Goal: Information Seeking & Learning: Learn about a topic

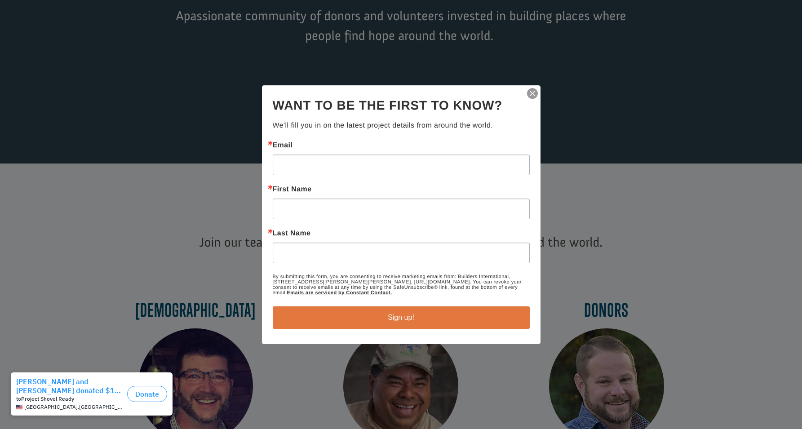
scroll to position [153, 0]
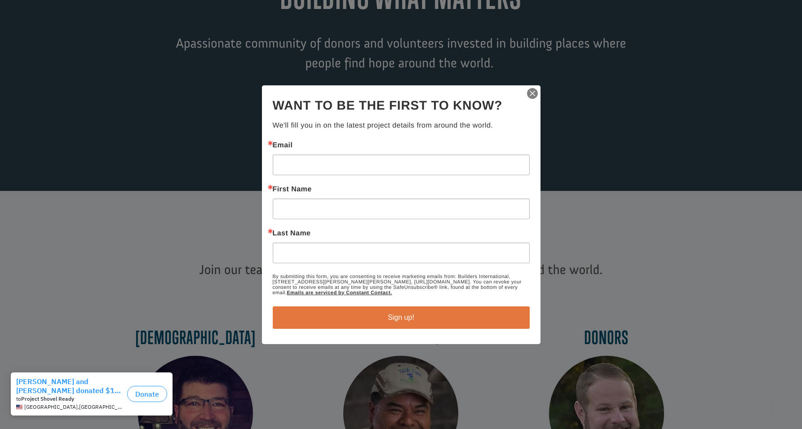
click at [533, 92] on img "button" at bounding box center [532, 93] width 13 height 13
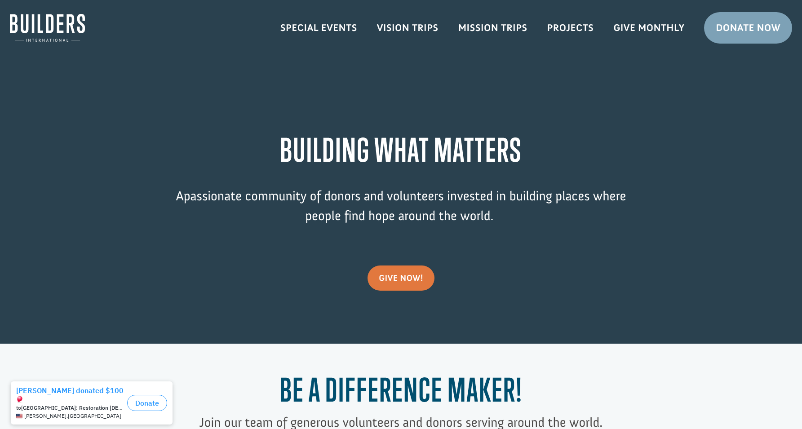
scroll to position [0, 0]
click at [572, 23] on link "Projects" at bounding box center [570, 28] width 66 height 26
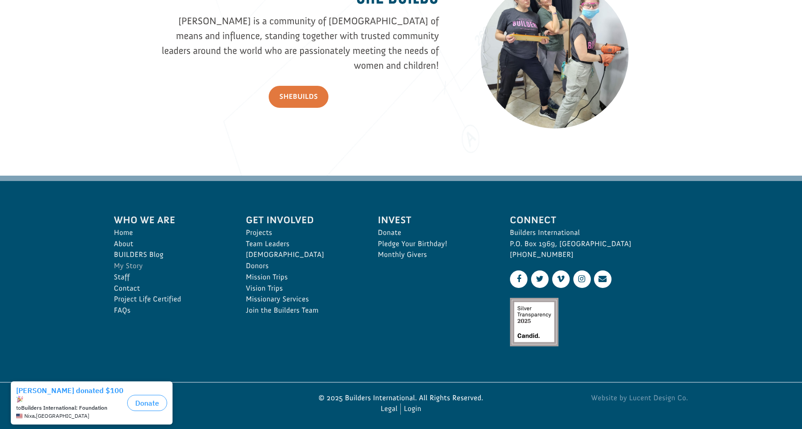
scroll to position [1305, 0]
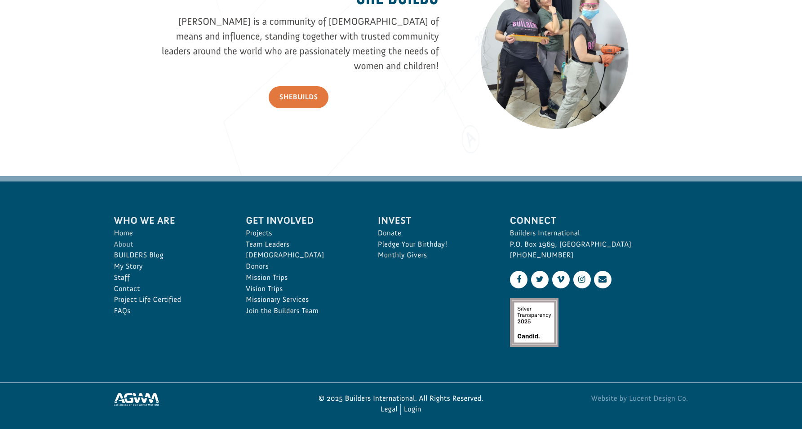
click at [125, 243] on link "About" at bounding box center [170, 244] width 112 height 11
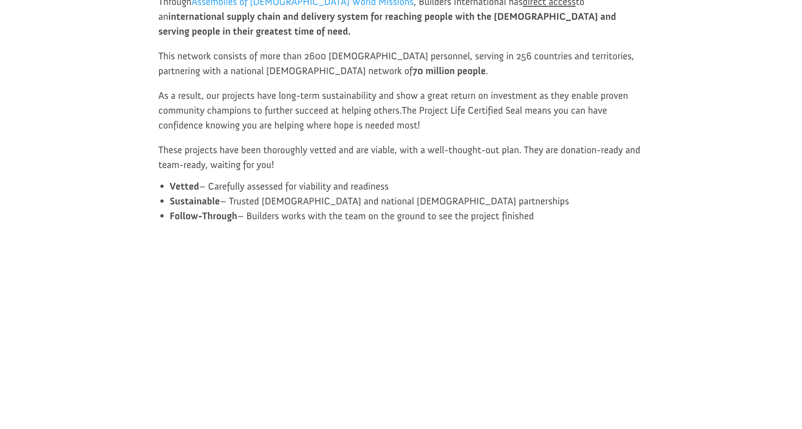
scroll to position [613, 0]
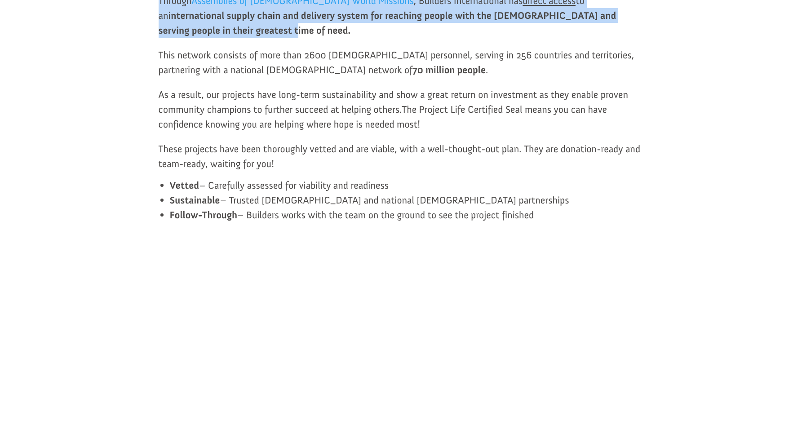
drag, startPoint x: 145, startPoint y: 37, endPoint x: 618, endPoint y: 46, distance: 473.4
click at [618, 46] on div "Every person deserves a place to find hope. We connect generous volunteers and …" at bounding box center [401, 322] width 782 height 1440
copy p "Through Assemblies of God World Missions , Builders International has direct ac…"
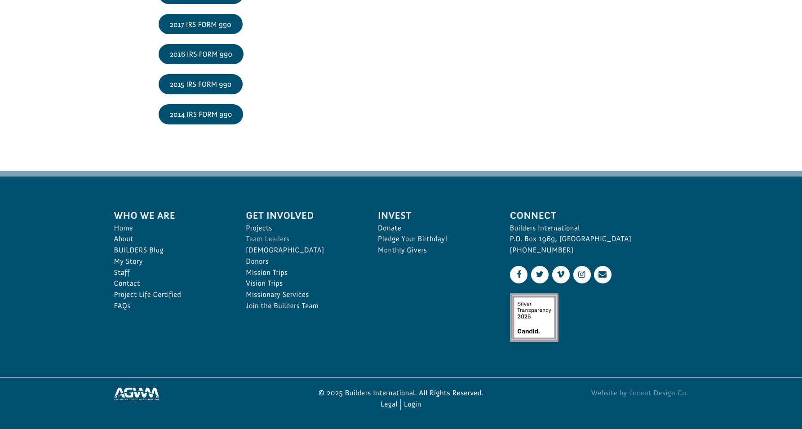
scroll to position [1497, 0]
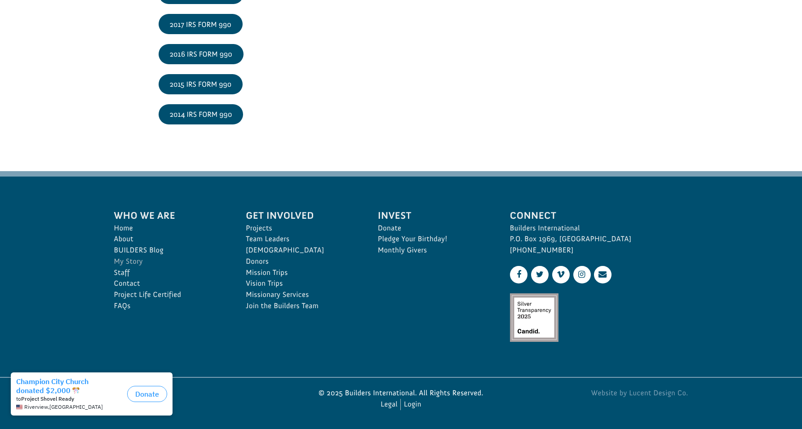
click at [131, 256] on link "My Story" at bounding box center [170, 261] width 112 height 11
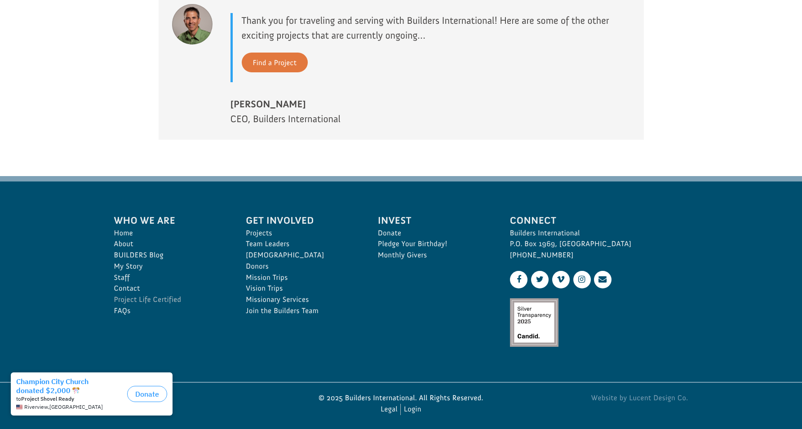
scroll to position [893, 0]
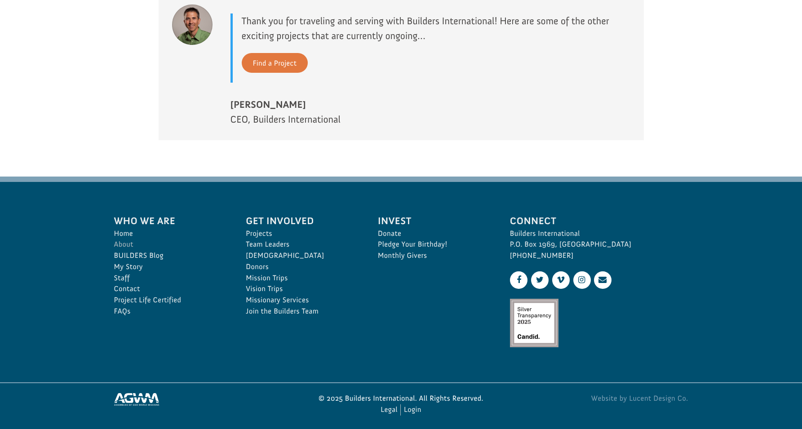
click at [128, 239] on link "About" at bounding box center [170, 244] width 112 height 11
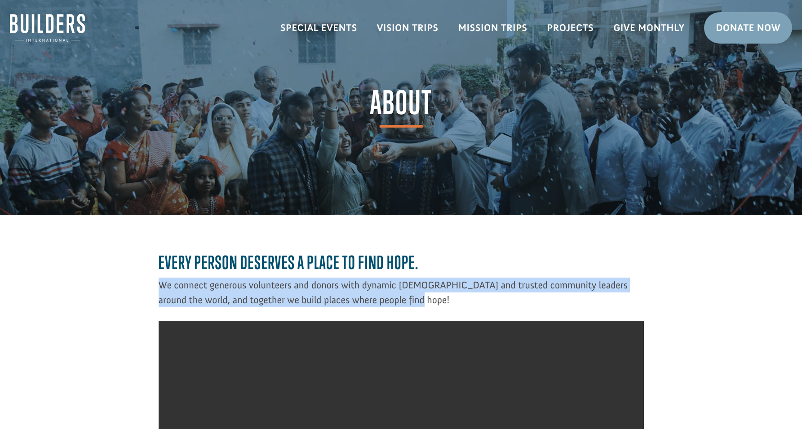
drag, startPoint x: 151, startPoint y: 284, endPoint x: 431, endPoint y: 296, distance: 279.6
copy p "We connect generous volunteers and donors with dynamic missionaries and trusted…"
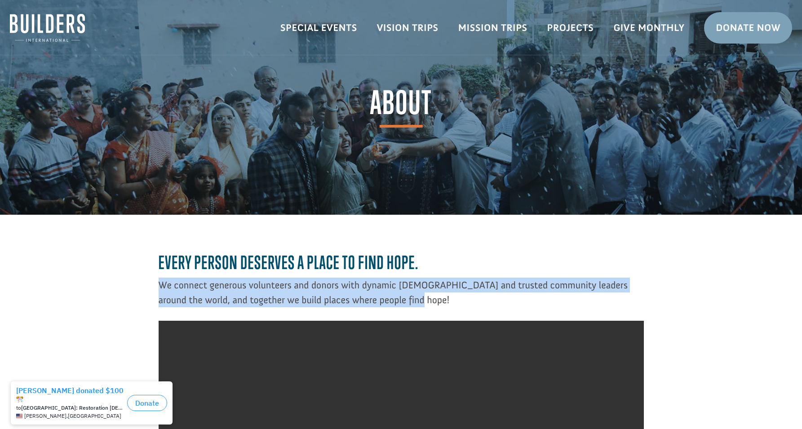
copy p "We connect generous volunteers and donors with dynamic missionaries and trusted…"
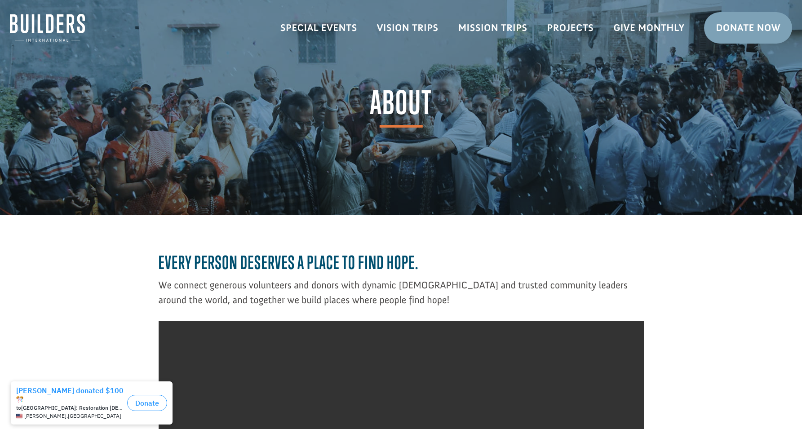
click at [181, 291] on p "We connect generous volunteers and donors with dynamic [DEMOGRAPHIC_DATA] and t…" at bounding box center [401, 293] width 485 height 30
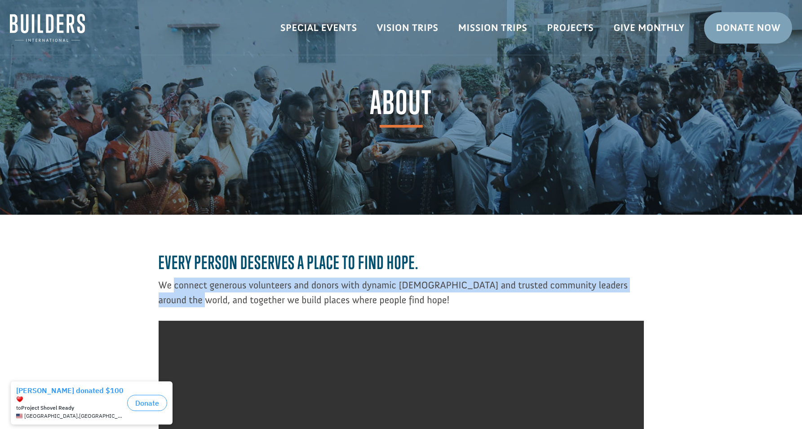
drag, startPoint x: 175, startPoint y: 284, endPoint x: 184, endPoint y: 301, distance: 19.1
click at [184, 301] on p "We connect generous volunteers and donors with dynamic [DEMOGRAPHIC_DATA] and t…" at bounding box center [401, 293] width 485 height 30
copy p "connect generous volunteers and donors with dynamic missionaries and trusted co…"
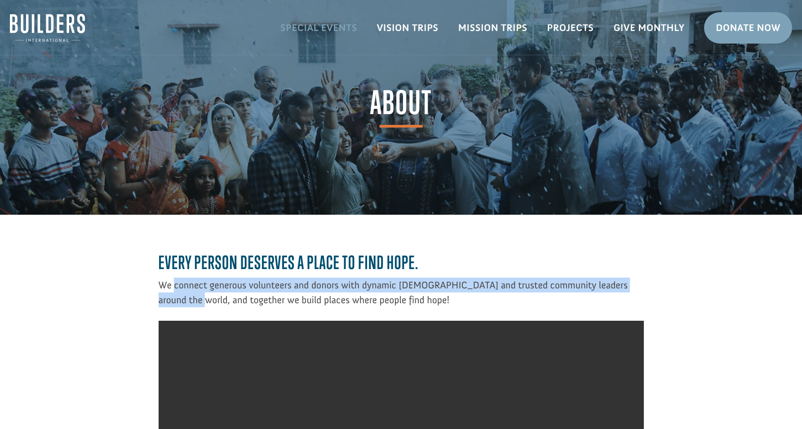
click at [327, 32] on link "Special Events" at bounding box center [318, 28] width 97 height 26
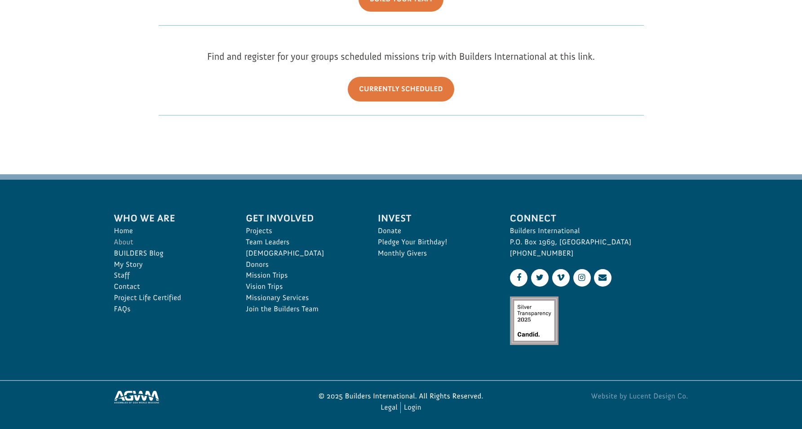
click at [128, 240] on link "About" at bounding box center [170, 242] width 112 height 11
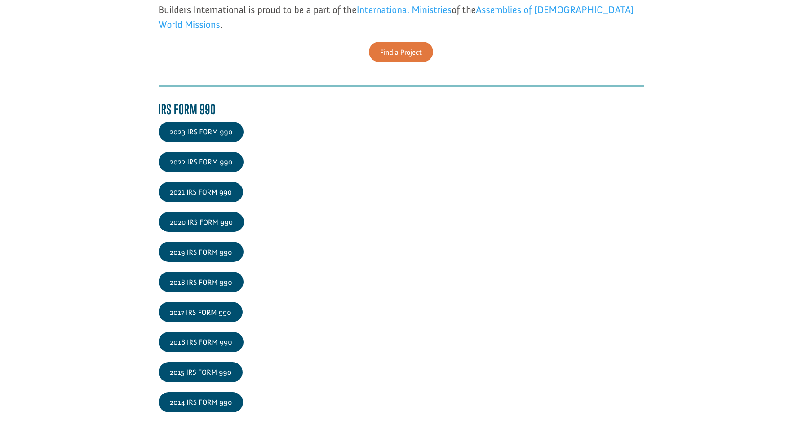
scroll to position [1114, 0]
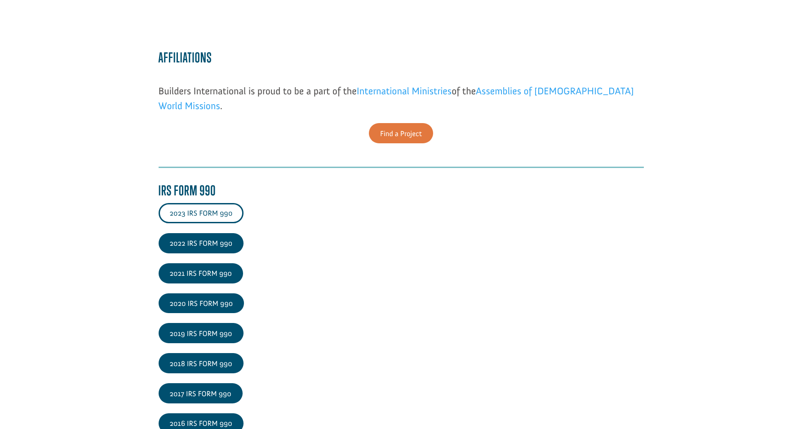
click at [205, 220] on link "2023 IRS FORM 990" at bounding box center [201, 213] width 85 height 20
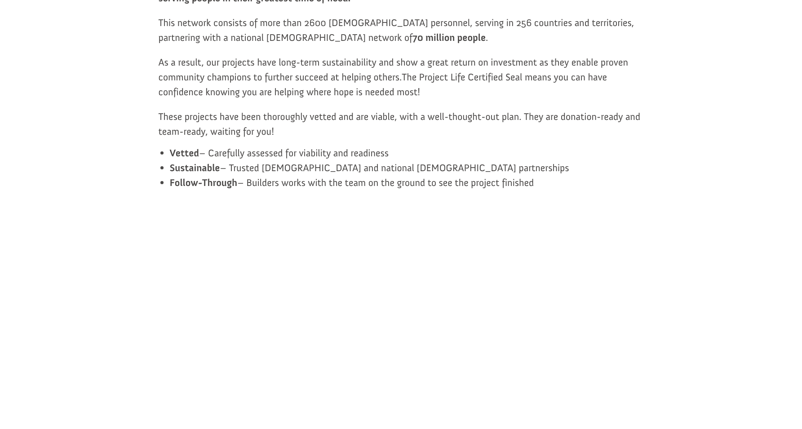
scroll to position [525, 0]
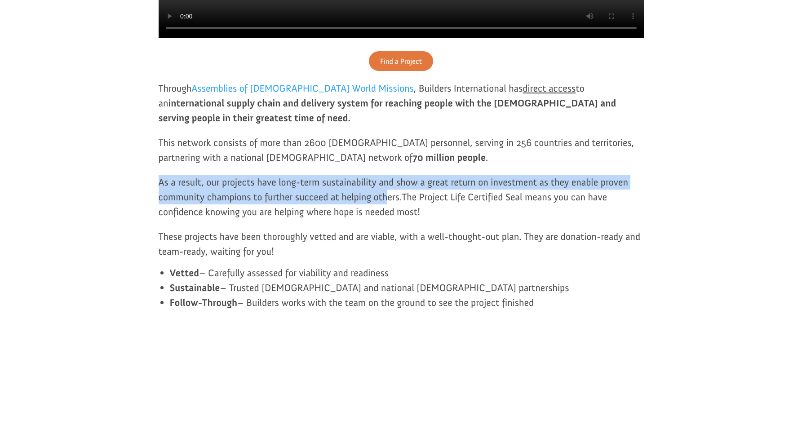
drag, startPoint x: 151, startPoint y: 196, endPoint x: 389, endPoint y: 213, distance: 238.1
click at [389, 213] on div "Every person deserves a place to find hope. We connect generous volunteers and …" at bounding box center [401, 409] width 782 height 1440
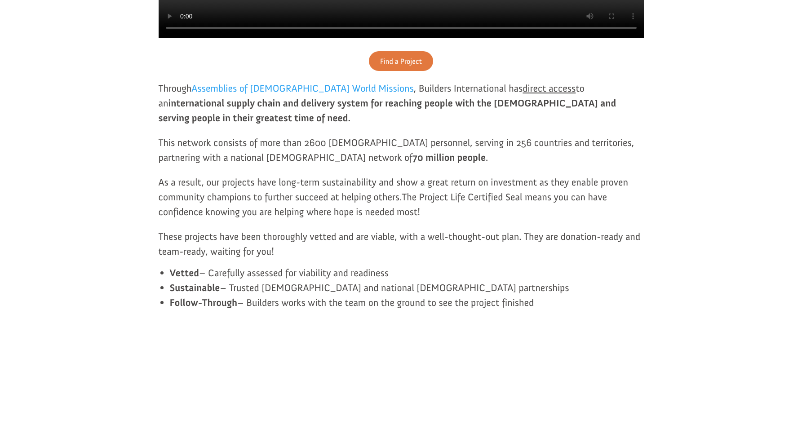
click at [410, 210] on span "The Project Life Certified Seal means you can have confidence knowing you are h…" at bounding box center [383, 204] width 449 height 27
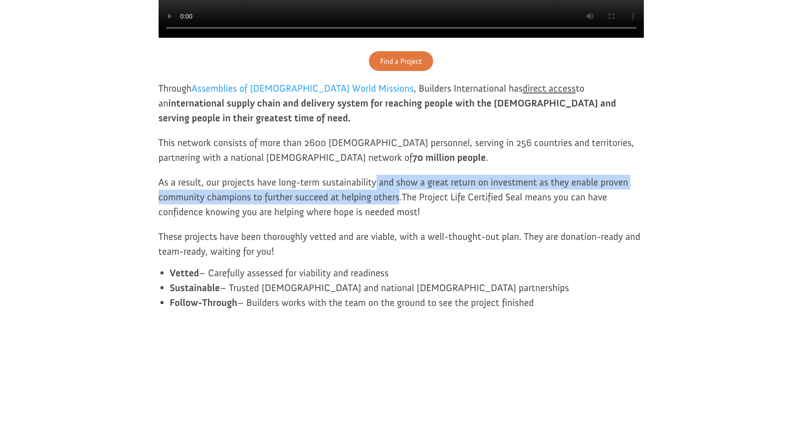
drag, startPoint x: 399, startPoint y: 212, endPoint x: 374, endPoint y: 200, distance: 27.9
click at [375, 200] on span "As a result, our projects have long-term sustainability and show a great return…" at bounding box center [393, 189] width 469 height 27
copy span "and show a great return on investment as they enable proven community champions…"
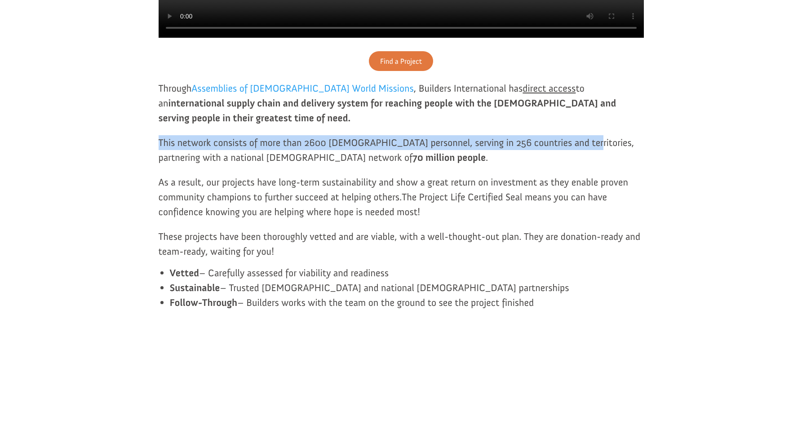
drag, startPoint x: 156, startPoint y: 155, endPoint x: 573, endPoint y: 162, distance: 417.7
click at [573, 162] on div "Every person deserves a place to find hope. We connect generous volunteers and …" at bounding box center [401, 409] width 782 height 1440
copy span "This network consists of more than 2600 [DEMOGRAPHIC_DATA] personnel, serving i…"
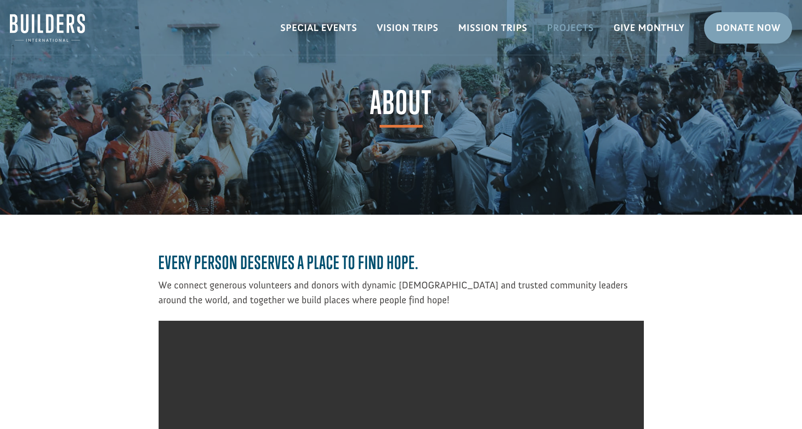
scroll to position [0, 0]
click at [446, 2] on ul "Special Events Vision Trips Mission Trips Projects Give Monthly Donate Now" at bounding box center [535, 27] width 531 height 55
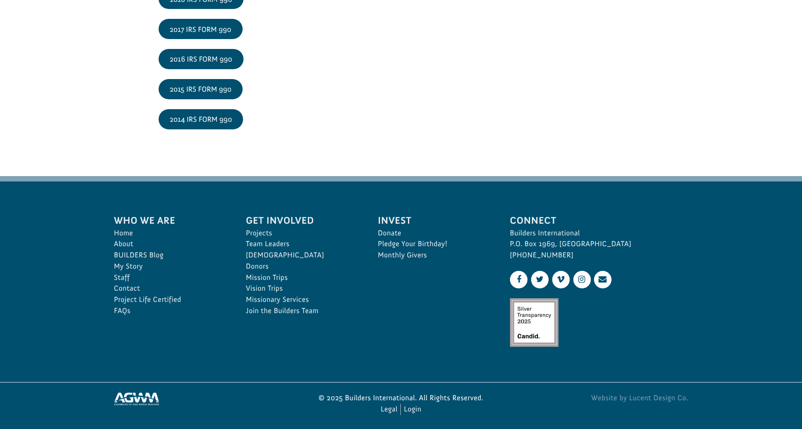
scroll to position [1477, 0]
